Goal: Communication & Community: Answer question/provide support

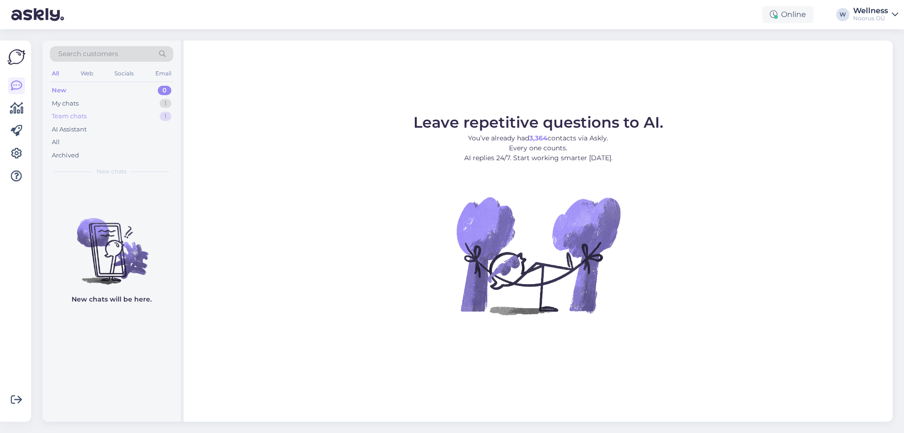
click at [67, 115] on div "Team chats" at bounding box center [69, 116] width 35 height 9
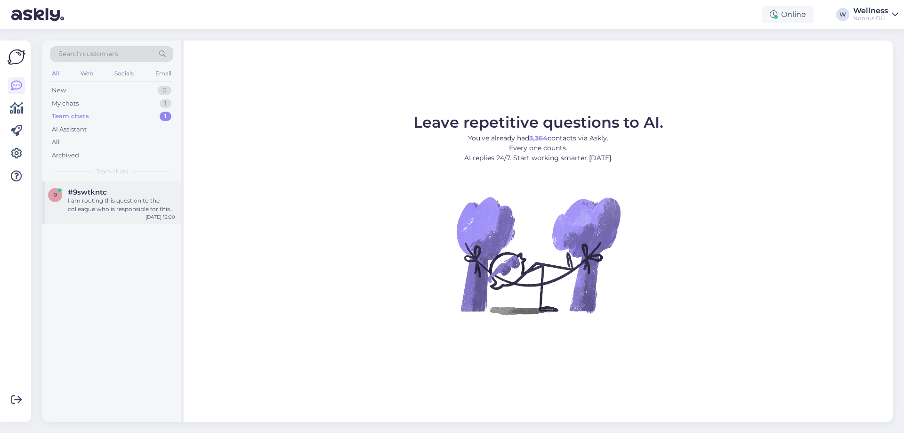
click at [105, 218] on div "9 #9swtkntc I am routing this question to the colleague who is responsible for …" at bounding box center [111, 202] width 138 height 42
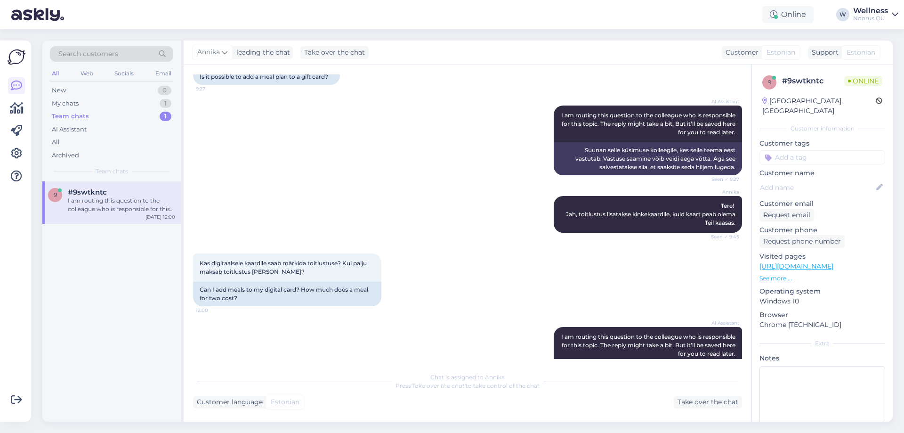
scroll to position [366, 0]
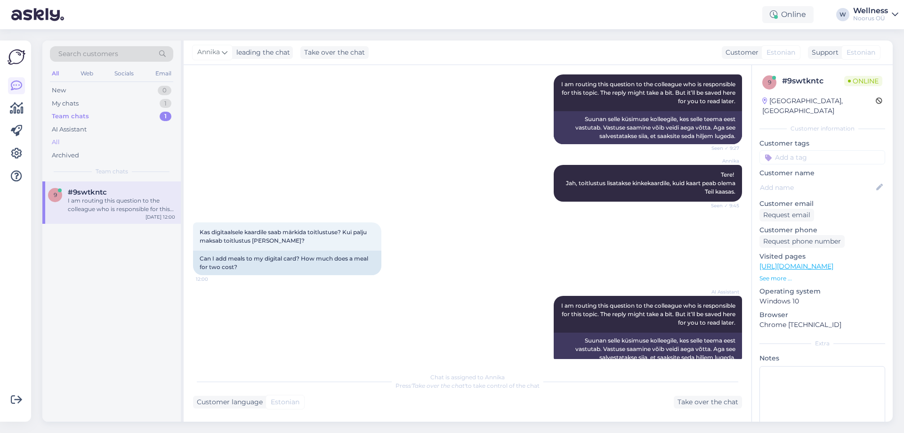
click at [57, 142] on div "All" at bounding box center [56, 141] width 8 height 9
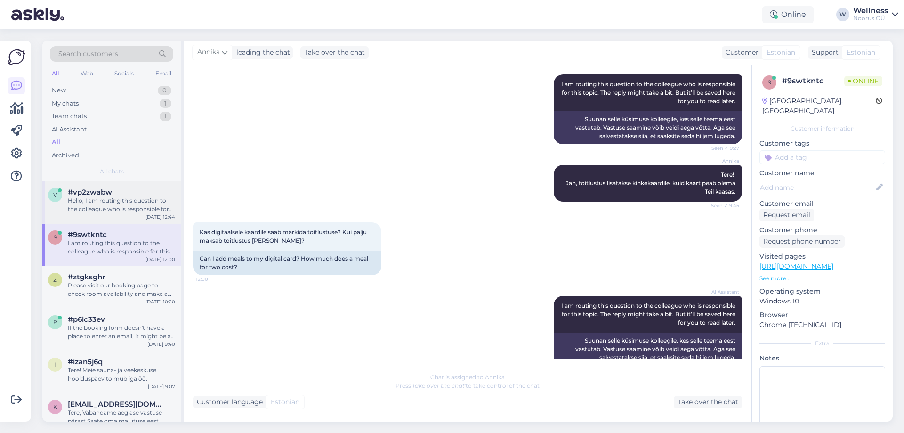
click at [104, 205] on div "Hello, I am routing this question to the colleague who is responsible for this …" at bounding box center [121, 204] width 107 height 17
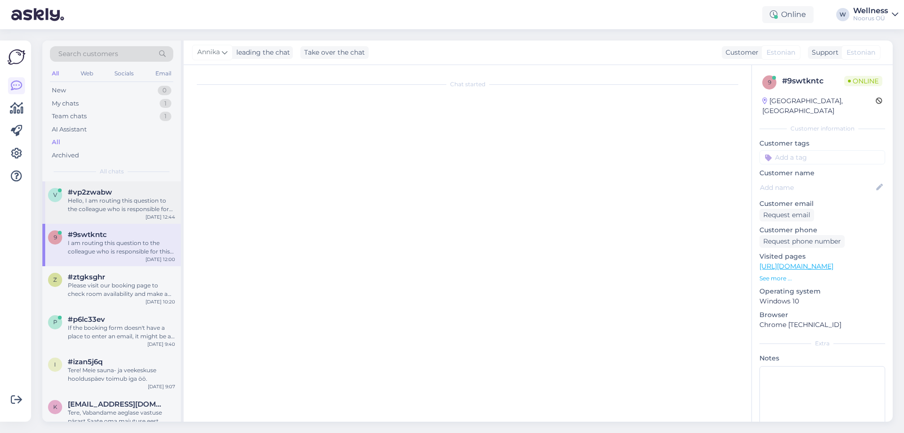
scroll to position [0, 0]
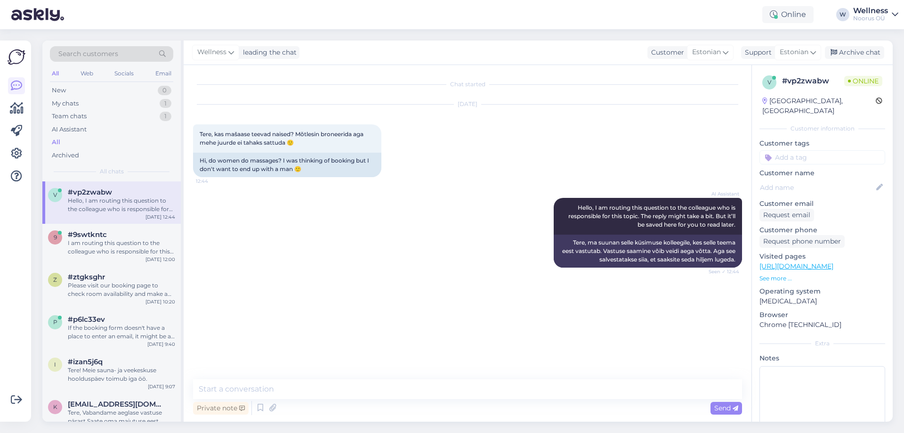
click at [425, 409] on div "Private note Send" at bounding box center [467, 408] width 549 height 18
click at [426, 397] on div "Private note Send" at bounding box center [467, 398] width 549 height 38
click at [428, 391] on textarea at bounding box center [467, 389] width 549 height 20
click at [284, 396] on textarea at bounding box center [467, 389] width 549 height 20
paste textarea "meie meeskonnas ainult naisterahvast"
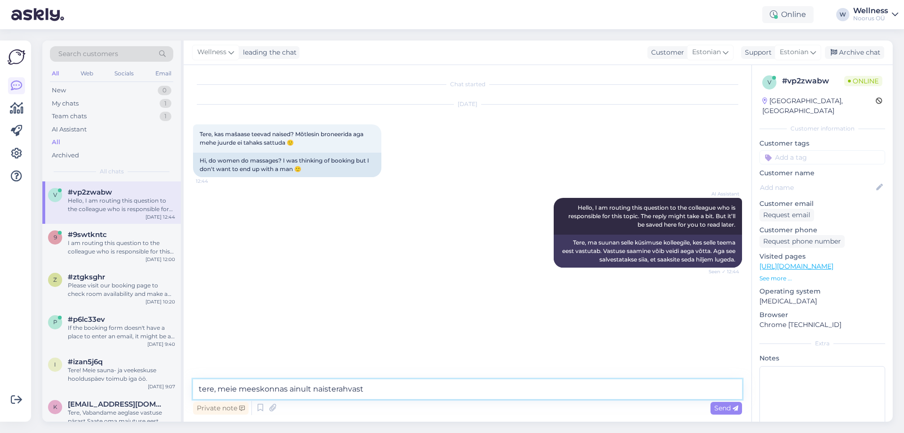
click at [287, 388] on textarea "tere, meie meeskonnas ainult naisterahvast" at bounding box center [467, 389] width 549 height 20
click at [238, 388] on textarea "tere, meie meeskonnas töötavad ainult naisterahvast" at bounding box center [467, 389] width 549 height 20
type textarea "tere, meie wellness meeskonnas töötavad ainult naisterahvast"
click at [719, 405] on span "Send" at bounding box center [726, 407] width 24 height 8
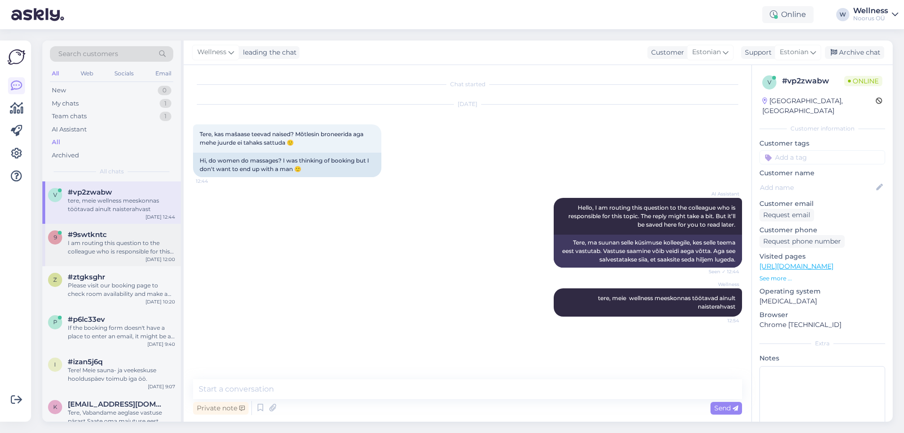
click at [114, 235] on div "#9swtkntc" at bounding box center [121, 234] width 107 height 8
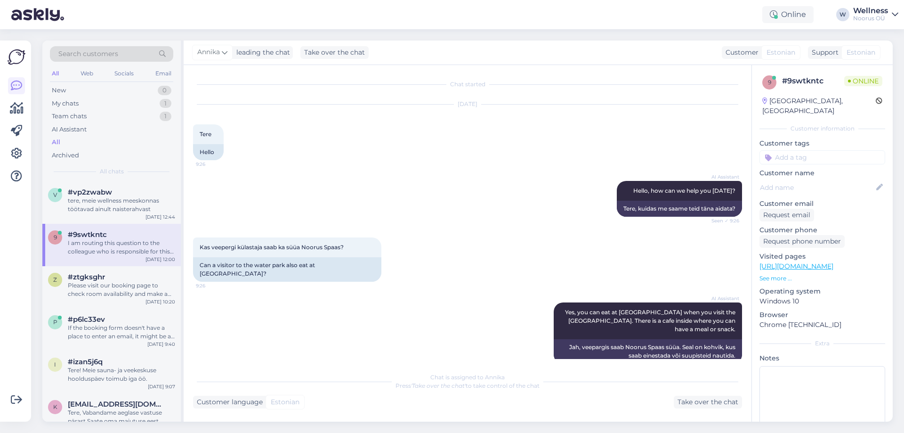
scroll to position [366, 0]
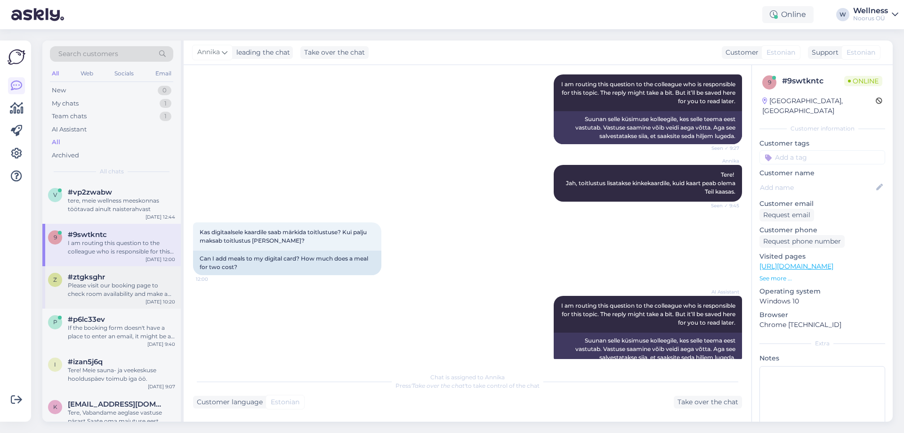
click at [142, 294] on div "Please visit our booking page to check room availability and make a reservation…" at bounding box center [121, 289] width 107 height 17
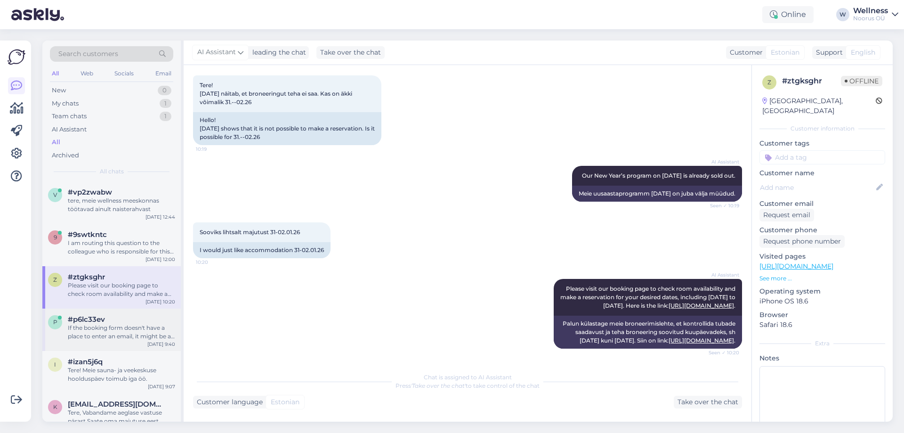
click at [121, 315] on div "#p6lc33ev" at bounding box center [121, 319] width 107 height 8
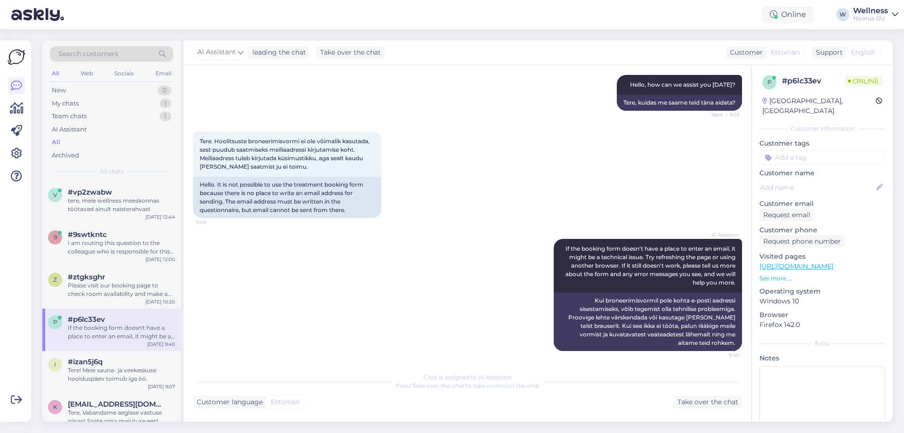
scroll to position [108, 0]
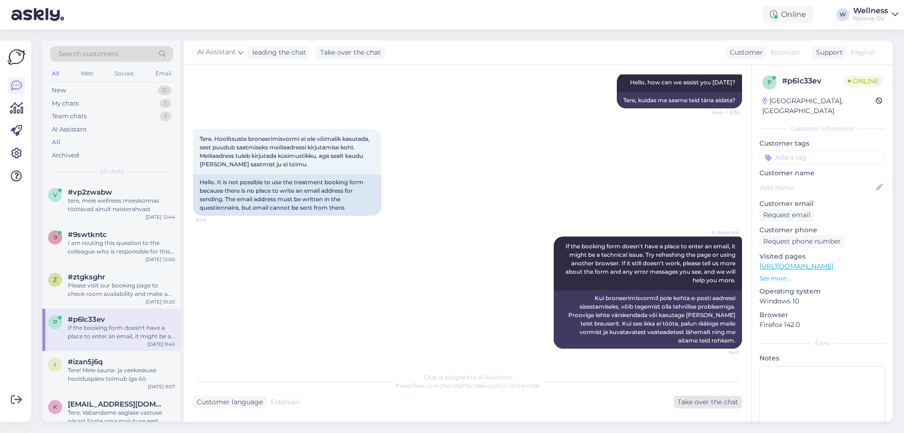
click at [700, 402] on div "Take over the chat" at bounding box center [708, 401] width 68 height 13
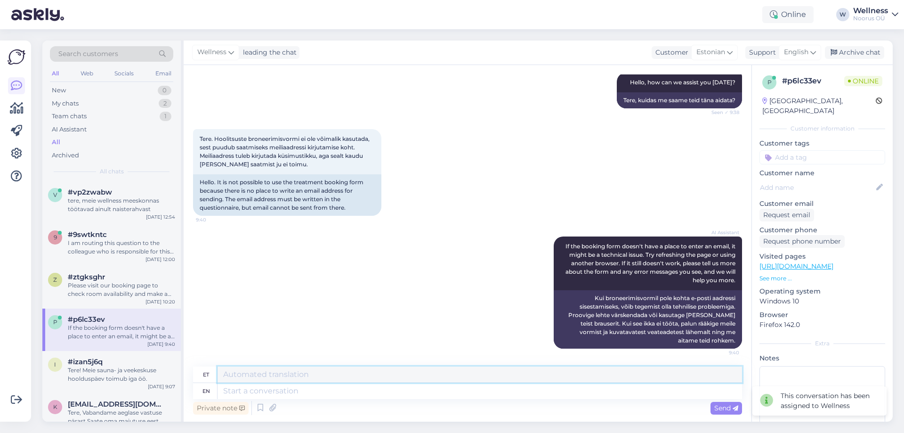
click at [312, 376] on textarea at bounding box center [479, 374] width 524 height 16
paste textarea "[PHONE_NUMBER] [EMAIL_ADDRESS][DOMAIN_NAME]"
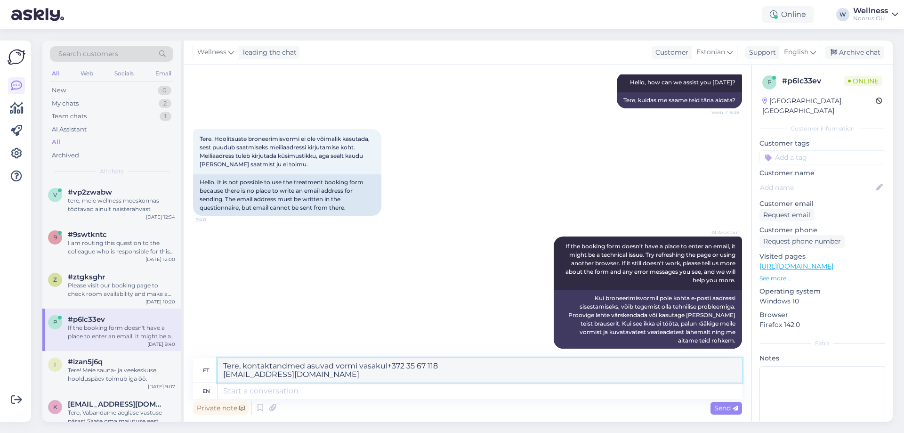
click at [386, 365] on textarea "Tere, kontaktandmed asuvad vormi vasakul+372 35 67 118 [EMAIL_ADDRESS][DOMAIN_N…" at bounding box center [479, 370] width 524 height 24
type textarea "Tere, kontaktandmed asuvad vormi vasakul [PHONE_NUMBER] [EMAIL_ADDRESS][DOMAIN_…"
click at [710, 410] on div "Send" at bounding box center [726, 408] width 32 height 13
click at [723, 406] on span "Send" at bounding box center [726, 407] width 24 height 8
drag, startPoint x: 346, startPoint y: 375, endPoint x: 200, endPoint y: 363, distance: 147.3
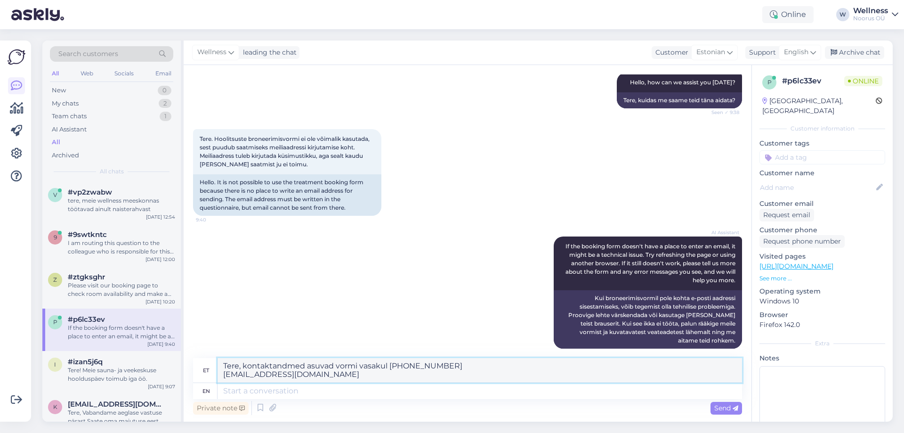
click at [200, 363] on div "et Tere, kontaktandmed asuvad vormi vasakul [PHONE_NUMBER] [EMAIL_ADDRESS][DOMA…" at bounding box center [467, 370] width 549 height 25
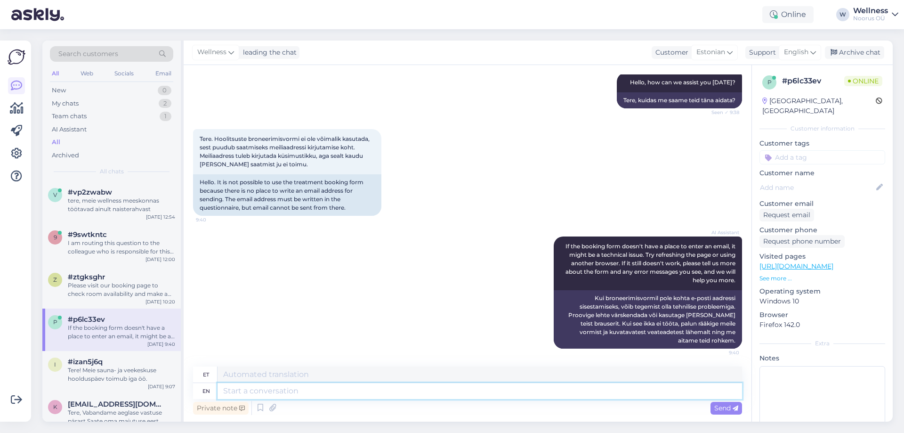
click at [241, 386] on textarea at bounding box center [479, 391] width 524 height 16
paste textarea "Tere, kontaktandmed asuvad vormi vasakul [PHONE_NUMBER] [EMAIL_ADDRESS][DOMAIN_…"
type textarea "Tere, kontaktandmed asuvad vormi vasakul [PHONE_NUMBER] [EMAIL_ADDRESS][DOMAIN_…"
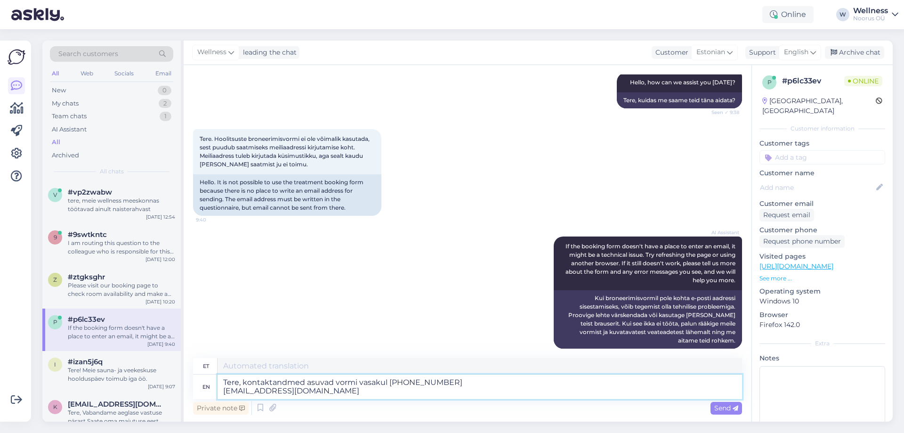
type textarea "Tere, kontaktandmed asuvad vormi vasakul [PHONE_NUMBER] [EMAIL_ADDRESS][DOMAIN_…"
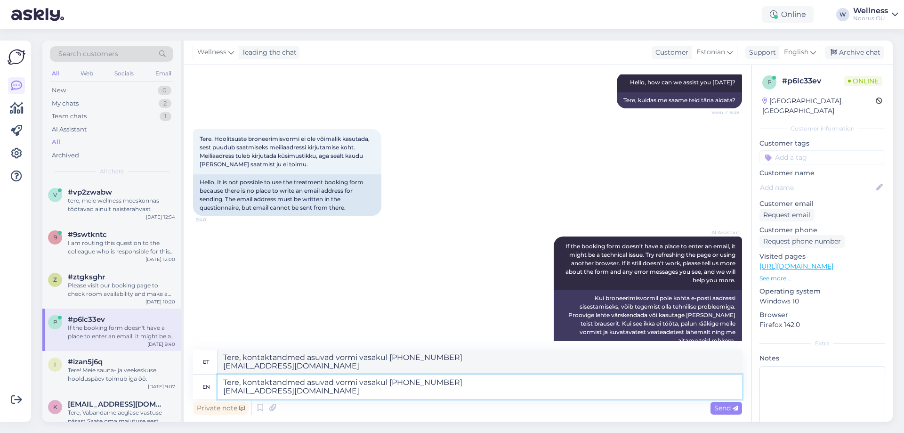
type textarea "Tere, kontaktandmed asuvad vormi vasakul [PHONE_NUMBER] [EMAIL_ADDRESS][DOMAIN_…"
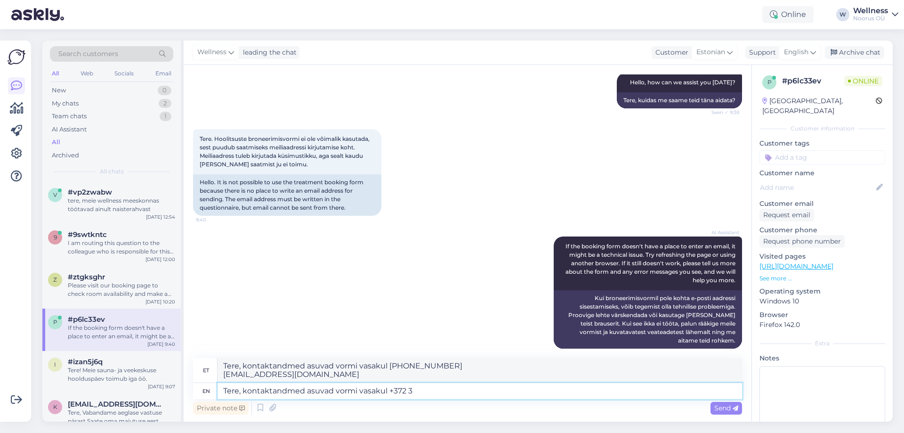
type textarea "Tere, kontaktandmed asuvad vormi vasakul +372"
type textarea "Tere, kontaktandmed asuvad vasakul [PHONE_NUMBER]"
type textarea "Tere, kontaktandmed asuvad vormi vasakul +37"
type textarea "Tere, kontaktandmed asuvad vasakul +372 35"
type textarea "Tere, kontaktandmed asuvad vormi vasakul"
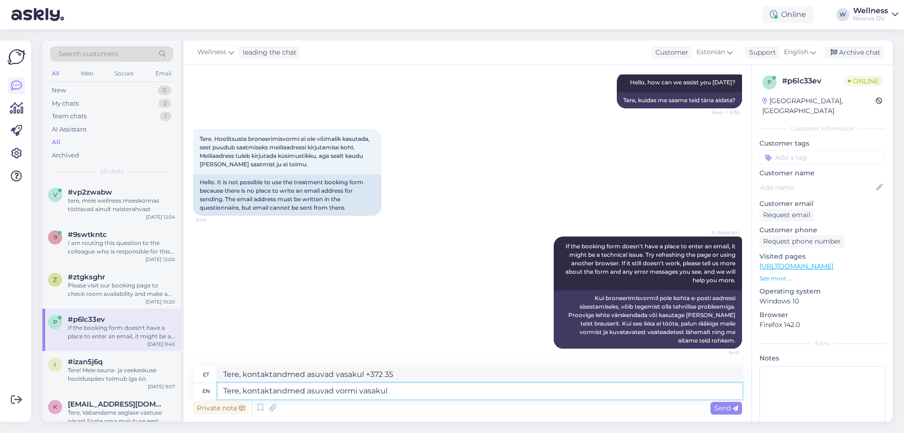
type textarea "Tere, kontaktandmed asuvad vasakul +372"
type textarea "Tere, kontaktandmed asuvad vormi va"
type textarea "Tere, kontaktandmed asuvad vasakul"
type textarea "Tere, kontaktandmed asuvad"
type textarea "Tere, kontaktandmed asuvad vormis"
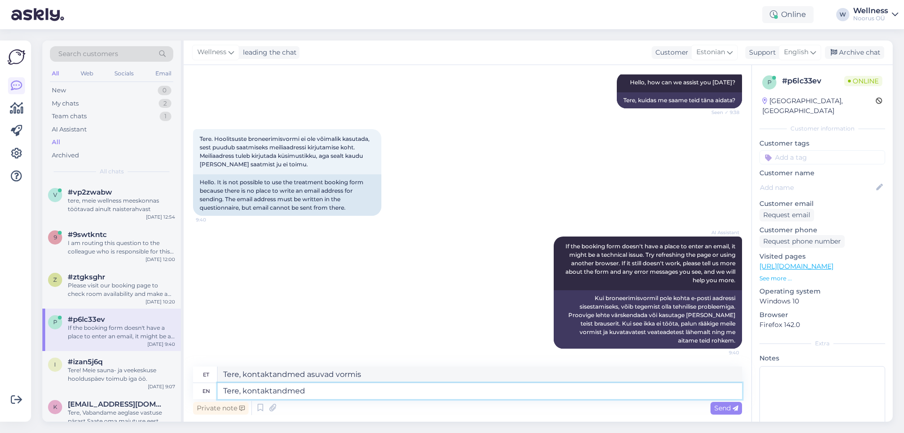
type textarea "Tere, kontaktandme"
type textarea "Tere, kontaktandmed asuvad"
type textarea "Tere, kontakta"
type textarea "Tere, kontaktid"
type textarea "Ter"
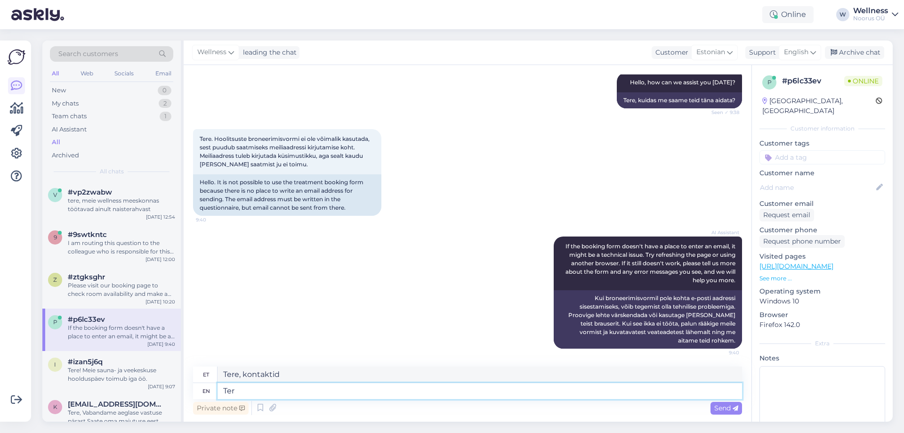
type textarea "Tere,"
type textarea "T"
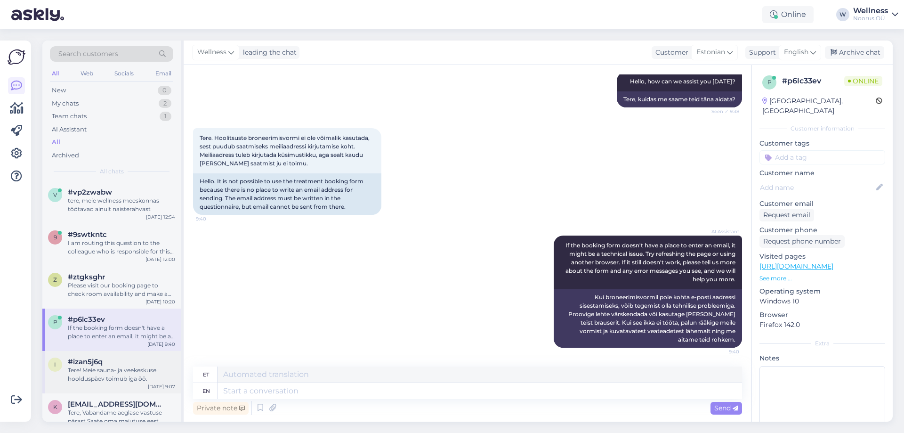
click at [99, 356] on div "i #izan5j6q Tere! Meie sauna- ja veekeskuse hoolduspäev toimub iga öö. [DATE] 9…" at bounding box center [111, 372] width 138 height 42
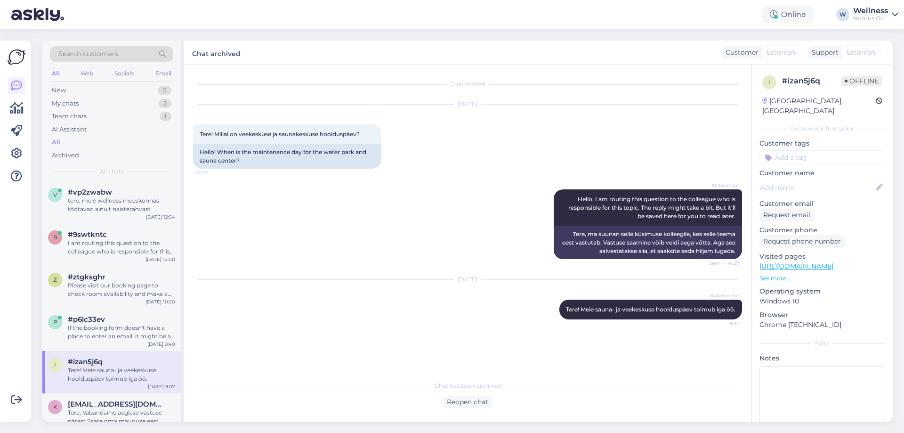
scroll to position [126, 0]
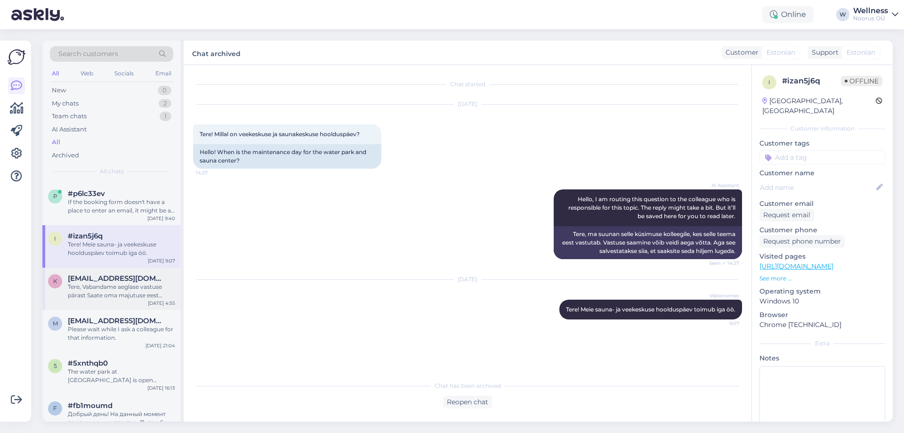
click at [71, 295] on div "Tere, Vabandame aeglase vastuse pärast Saate oma majutuse eest kohapeal maksta,…" at bounding box center [121, 290] width 107 height 17
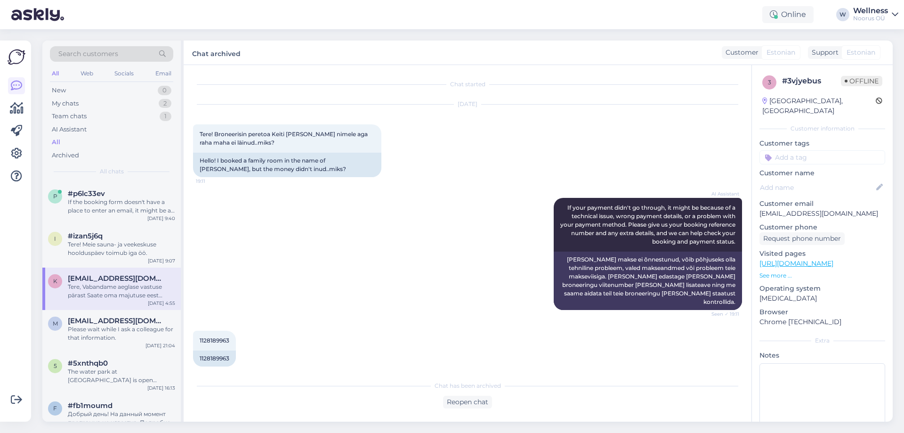
scroll to position [185, 0]
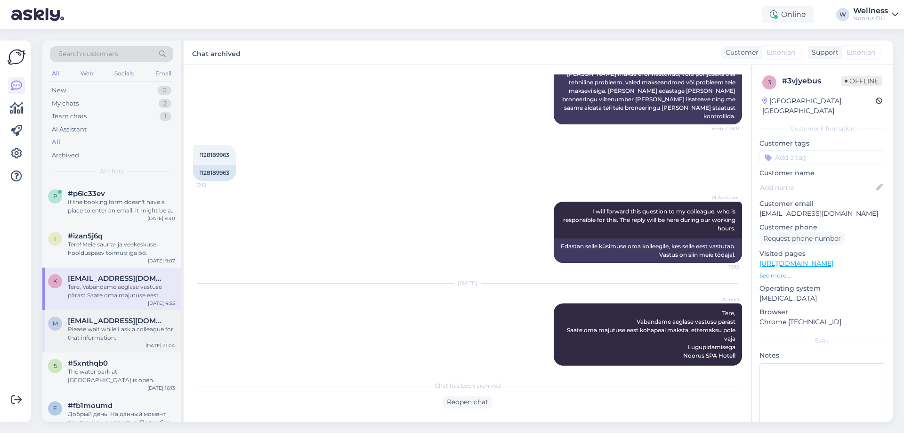
click at [122, 320] on span "[EMAIL_ADDRESS][DOMAIN_NAME]" at bounding box center [117, 320] width 98 height 8
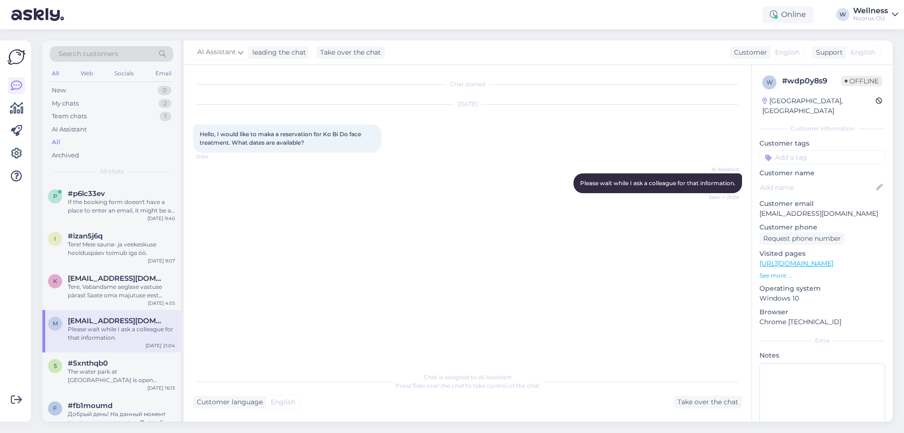
scroll to position [0, 0]
click at [715, 403] on div "Take over the chat" at bounding box center [708, 401] width 68 height 13
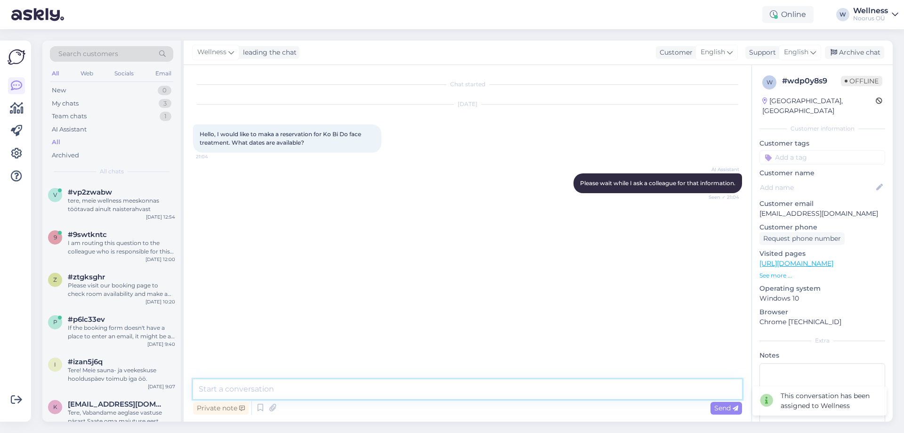
click at [229, 386] on textarea at bounding box center [467, 389] width 549 height 20
drag, startPoint x: 359, startPoint y: 387, endPoint x: 197, endPoint y: 382, distance: 162.0
click at [197, 382] on textarea "Hello. What date are you interested for?" at bounding box center [467, 389] width 549 height 20
type textarea "Hello. What date are you interested for?"
click at [733, 404] on span "Send" at bounding box center [726, 407] width 24 height 8
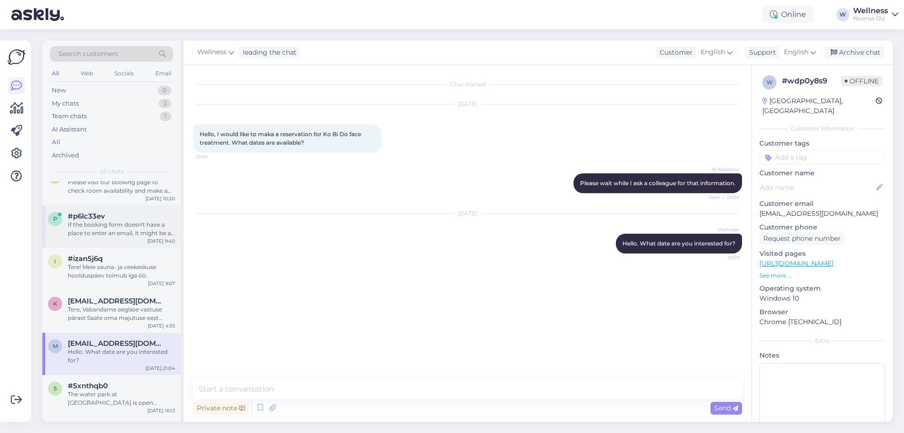
scroll to position [188, 0]
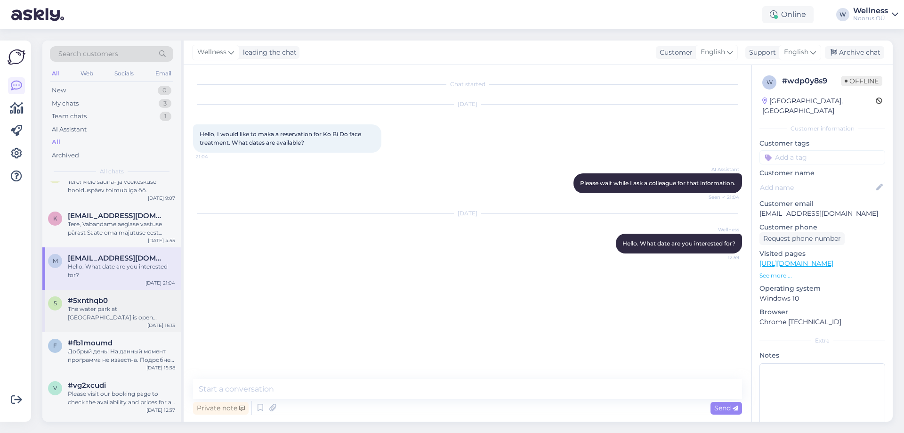
click at [87, 294] on div "5 #5xnthqb0 The water park at [GEOGRAPHIC_DATA] is open [DATE], [DATE], and [DA…" at bounding box center [111, 311] width 138 height 42
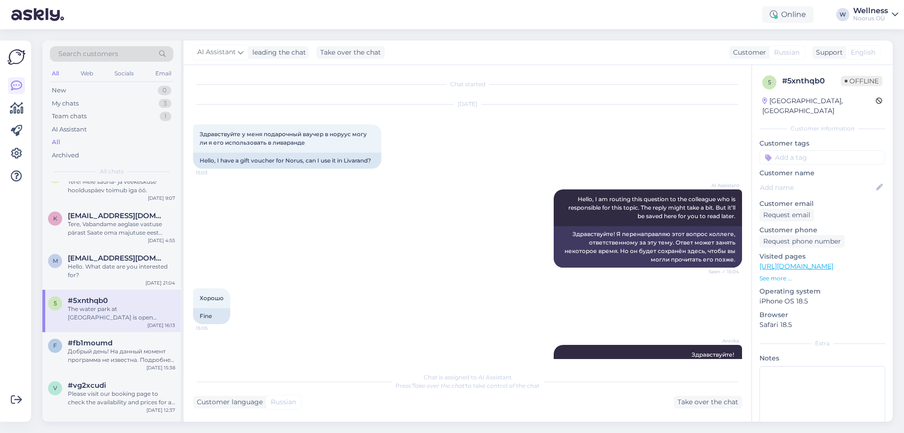
scroll to position [344, 0]
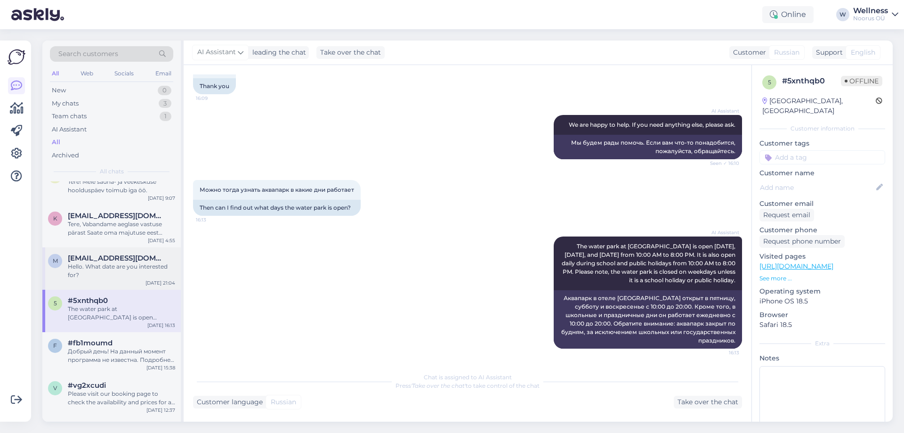
click at [75, 272] on div "Hello. What date are you interested for?" at bounding box center [121, 270] width 107 height 17
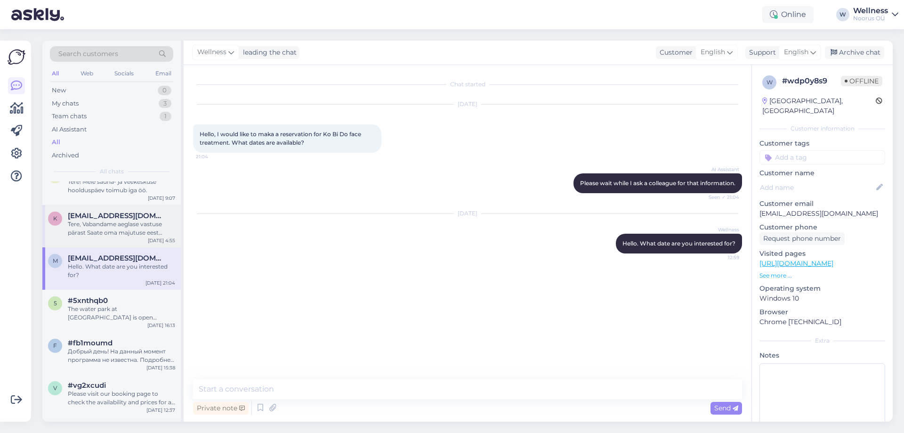
click at [117, 232] on div "Tere, Vabandame aeglase vastuse pärast Saate oma majutuse eest kohapeal maksta,…" at bounding box center [121, 228] width 107 height 17
